Goal: Transaction & Acquisition: Purchase product/service

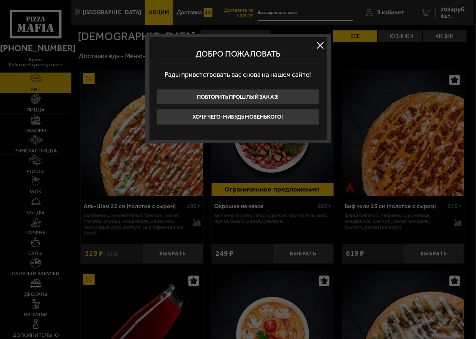
type input "[STREET_ADDRESS]"
click at [322, 42] on button at bounding box center [320, 45] width 13 height 13
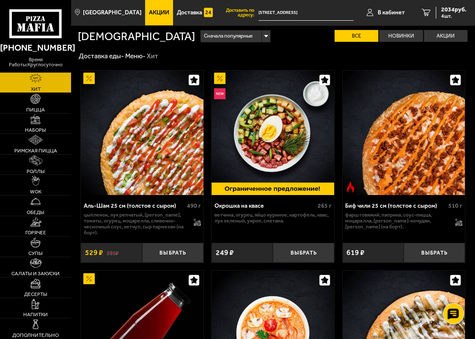
click at [151, 10] on span "Акции" at bounding box center [159, 13] width 20 height 6
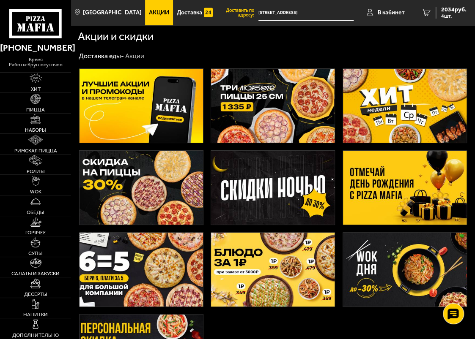
click at [131, 175] on img at bounding box center [140, 188] width 123 height 74
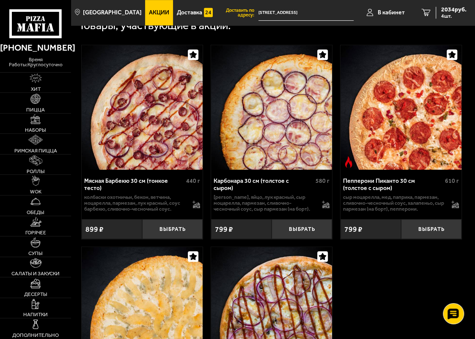
scroll to position [263, 0]
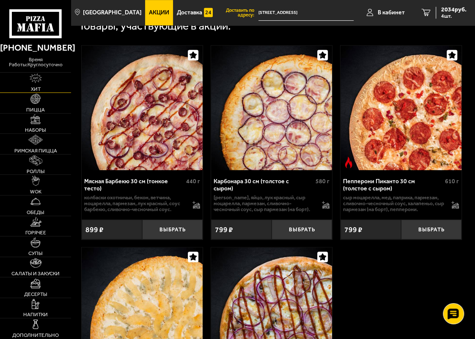
click at [35, 78] on img at bounding box center [36, 79] width 12 height 10
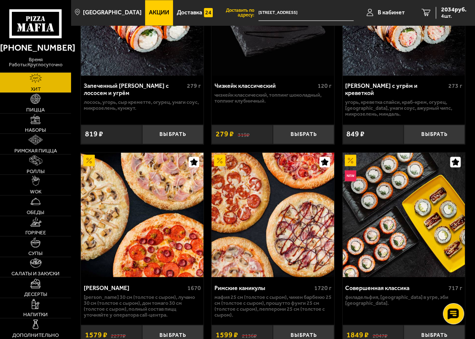
scroll to position [768, 0]
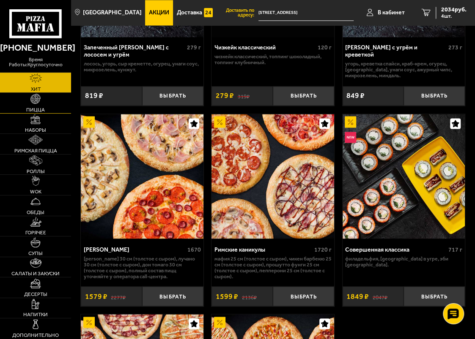
click at [34, 109] on span "Пицца" at bounding box center [35, 109] width 19 height 5
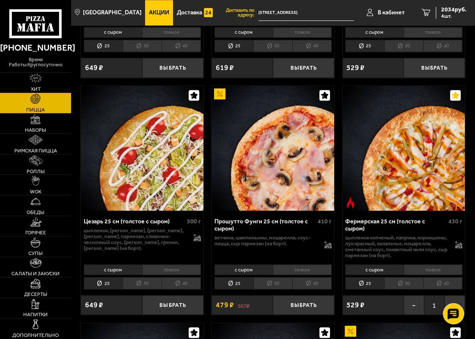
scroll to position [730, 0]
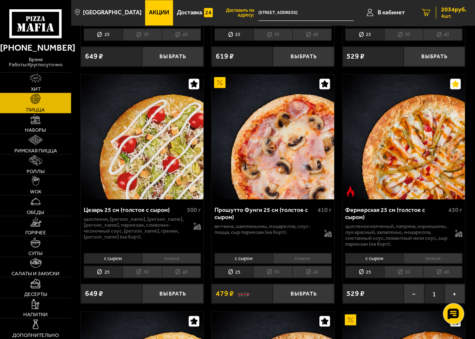
click at [444, 11] on span "2034 руб." at bounding box center [453, 10] width 25 height 6
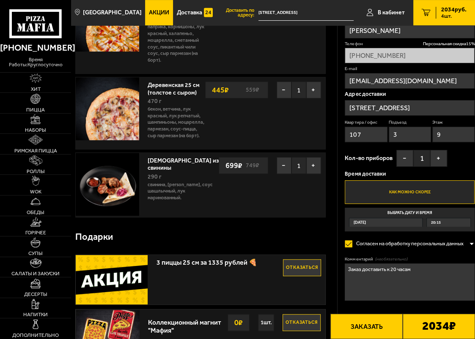
scroll to position [153, 0]
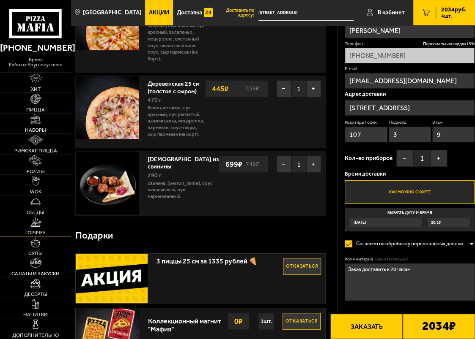
click at [34, 223] on img at bounding box center [35, 222] width 11 height 10
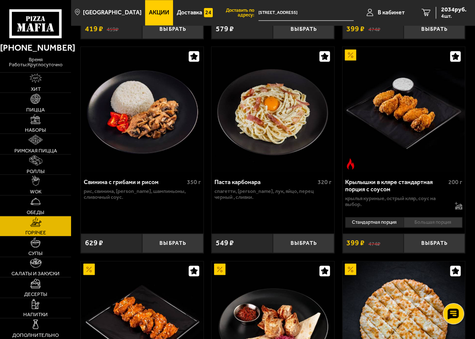
scroll to position [461, 0]
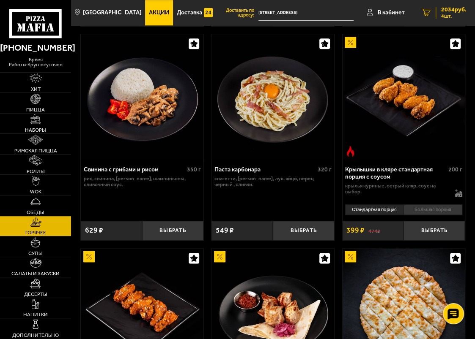
click at [446, 10] on span "2034 руб." at bounding box center [453, 10] width 25 height 6
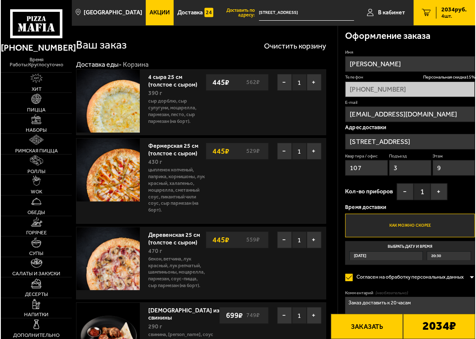
scroll to position [38, 0]
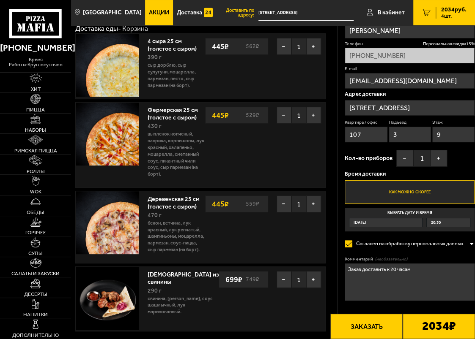
click at [363, 328] on button "Заказать" at bounding box center [366, 326] width 72 height 25
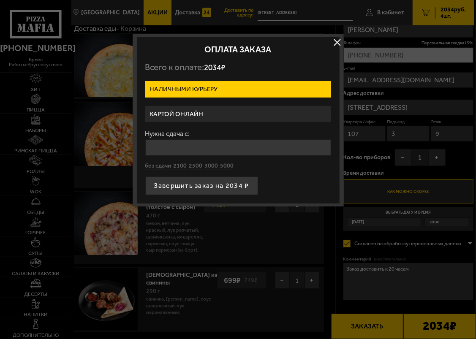
click at [202, 113] on label "Картой онлайн" at bounding box center [238, 114] width 186 height 16
click at [0, 0] on input "Картой онлайн" at bounding box center [0, 0] width 0 height 0
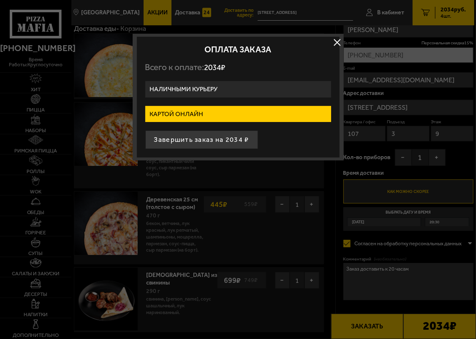
click at [193, 87] on label "Наличными курьеру" at bounding box center [238, 89] width 186 height 16
click at [0, 0] on input "Наличными курьеру" at bounding box center [0, 0] width 0 height 0
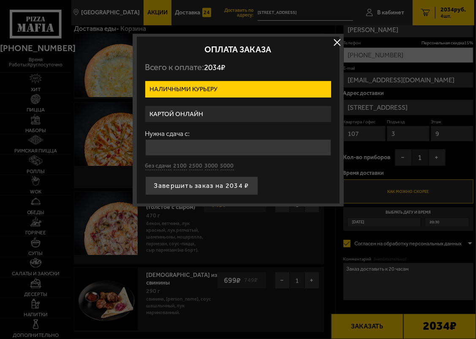
click at [194, 112] on label "Картой онлайн" at bounding box center [238, 114] width 186 height 16
click at [0, 0] on input "Картой онлайн" at bounding box center [0, 0] width 0 height 0
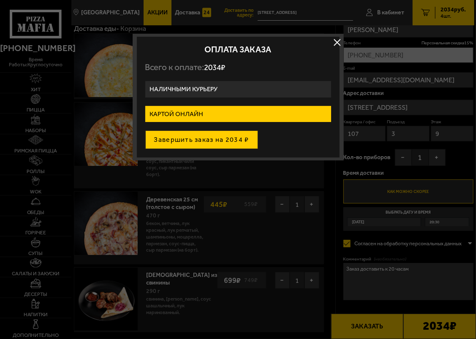
click at [205, 139] on button "Завершить заказ на 2034 ₽" at bounding box center [201, 140] width 113 height 19
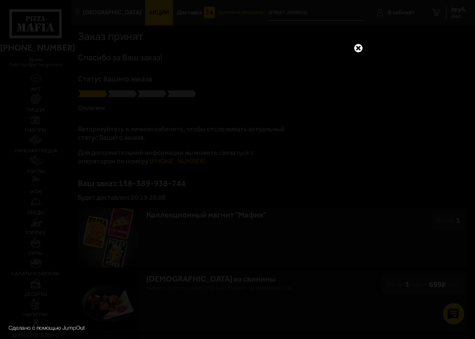
click at [358, 46] on link at bounding box center [357, 48] width 11 height 11
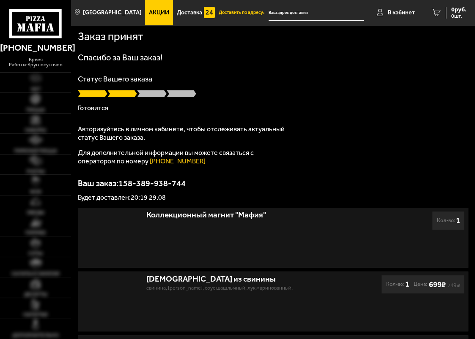
type input "[STREET_ADDRESS]"
